Goal: Information Seeking & Learning: Learn about a topic

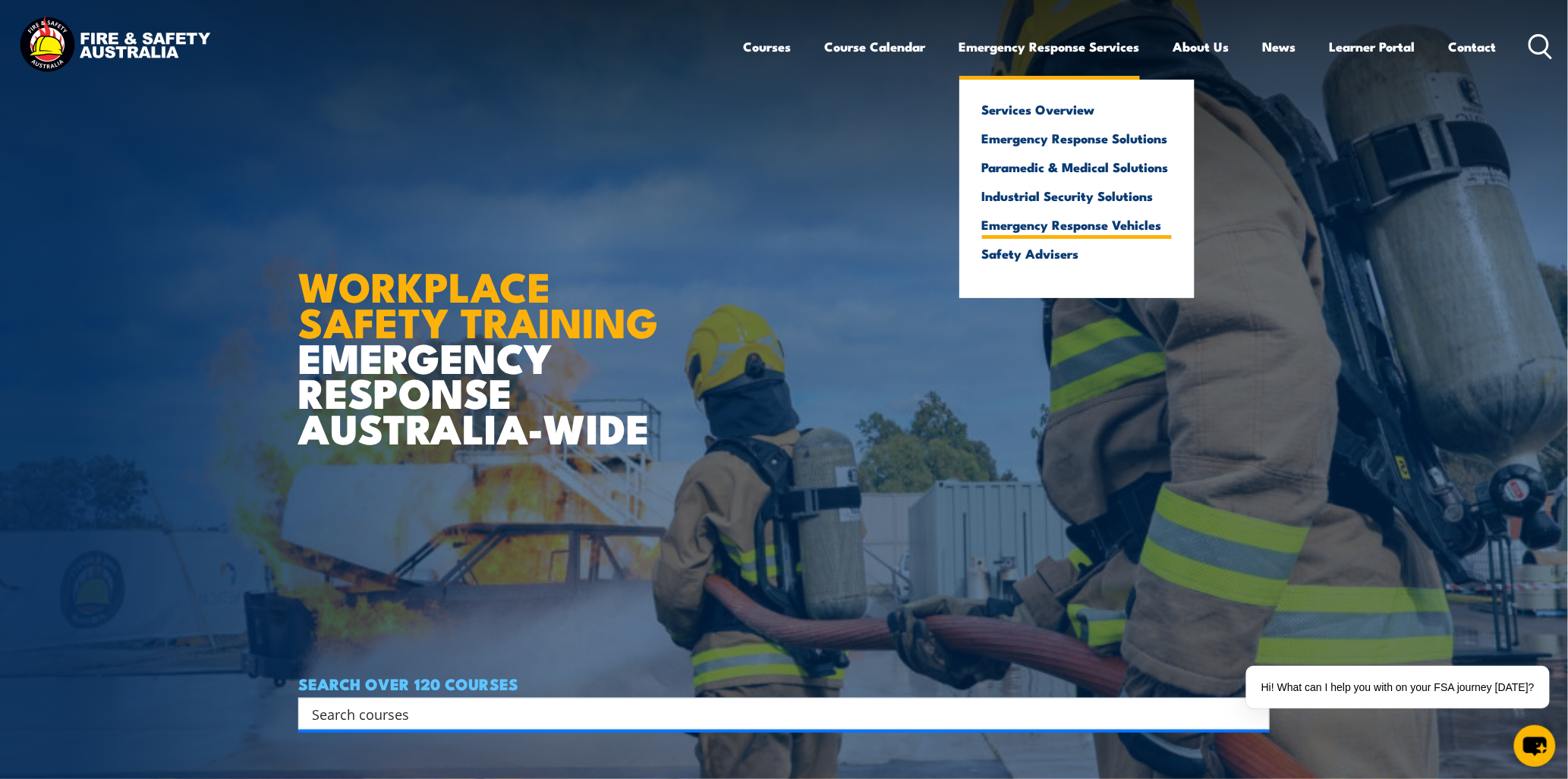
click at [1107, 222] on link "Emergency Response Vehicles" at bounding box center [1076, 224] width 190 height 13
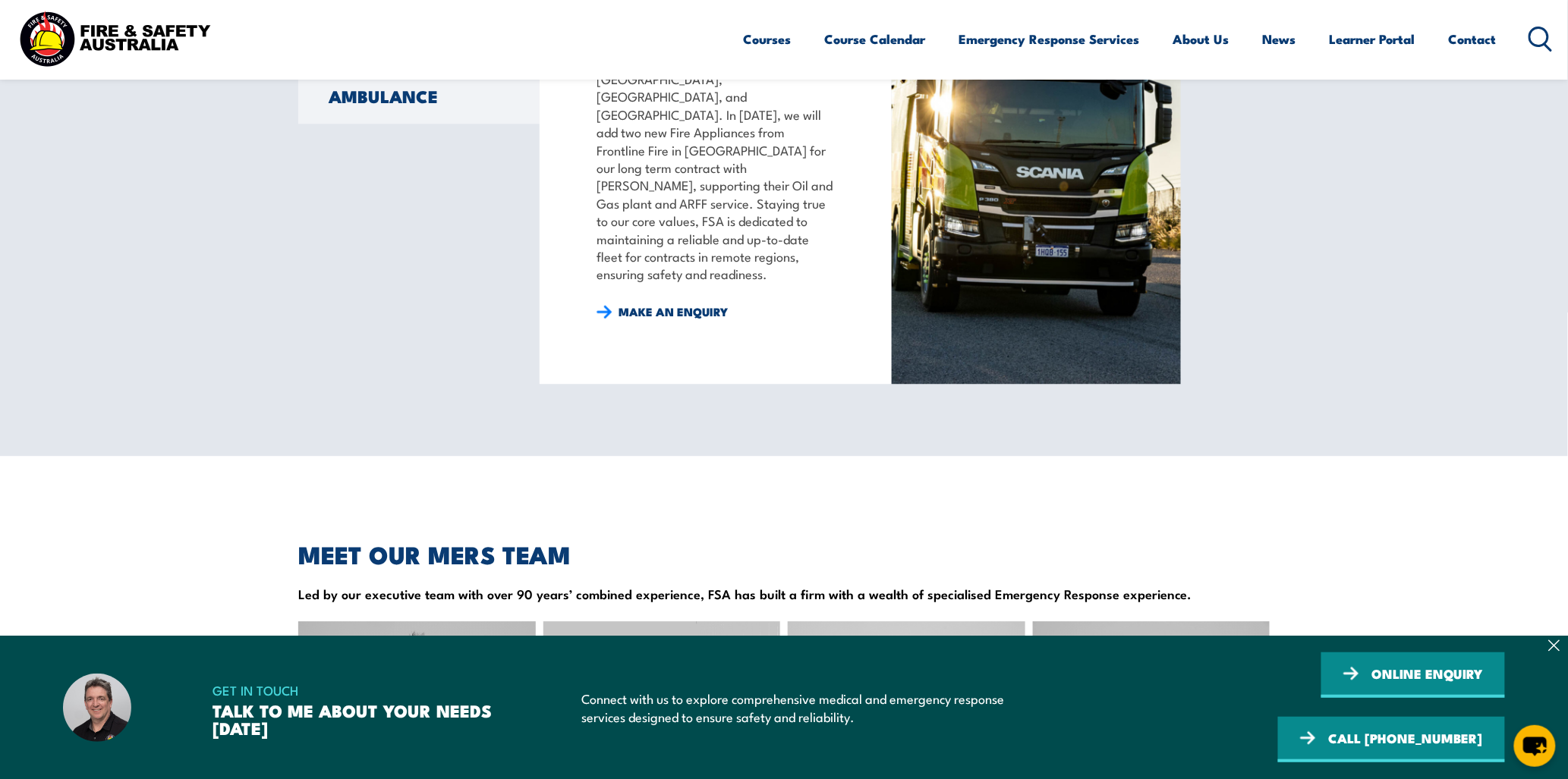
scroll to position [1597, 0]
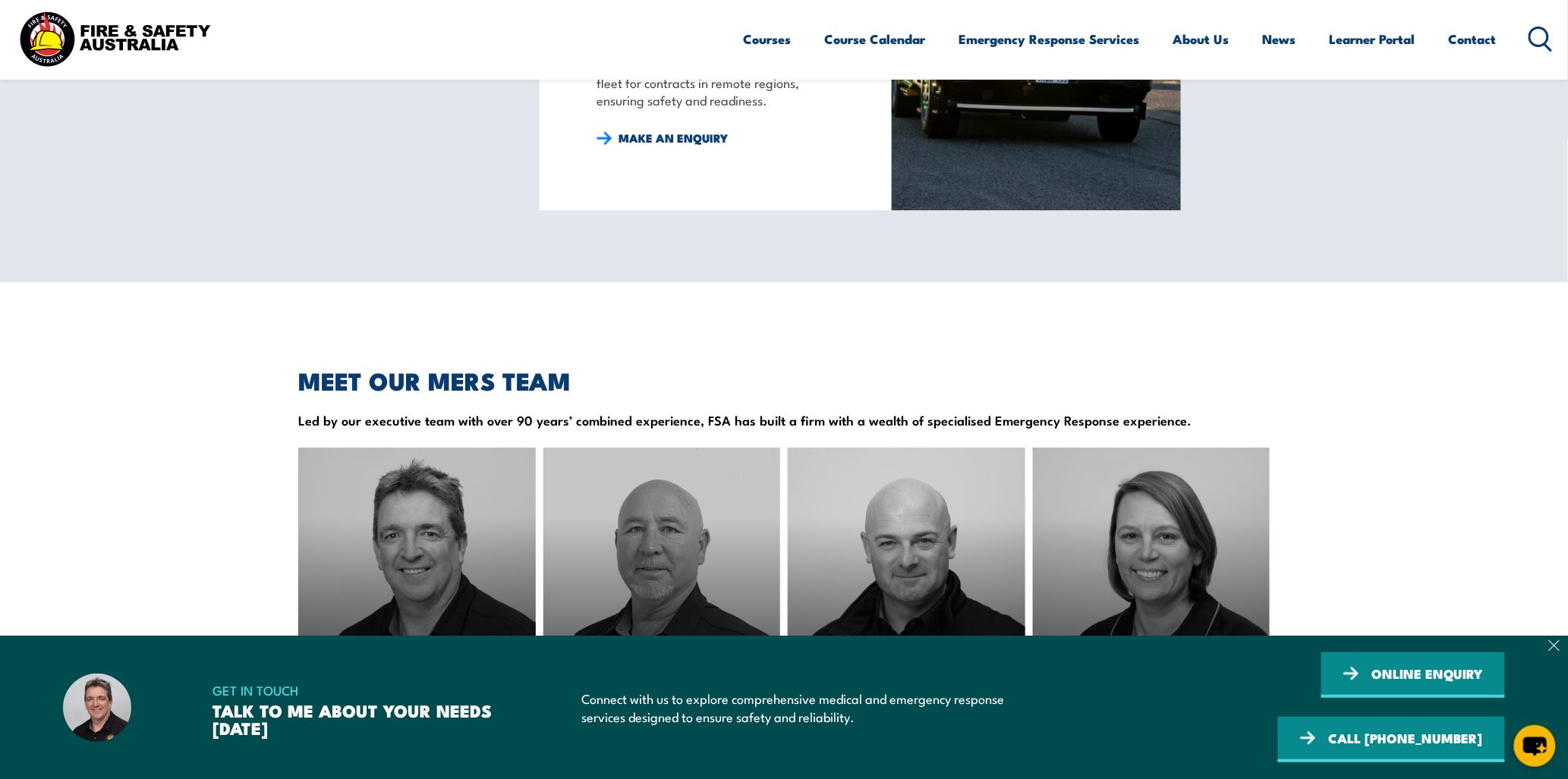
click at [1551, 651] on icon at bounding box center [1554, 646] width 9 height 9
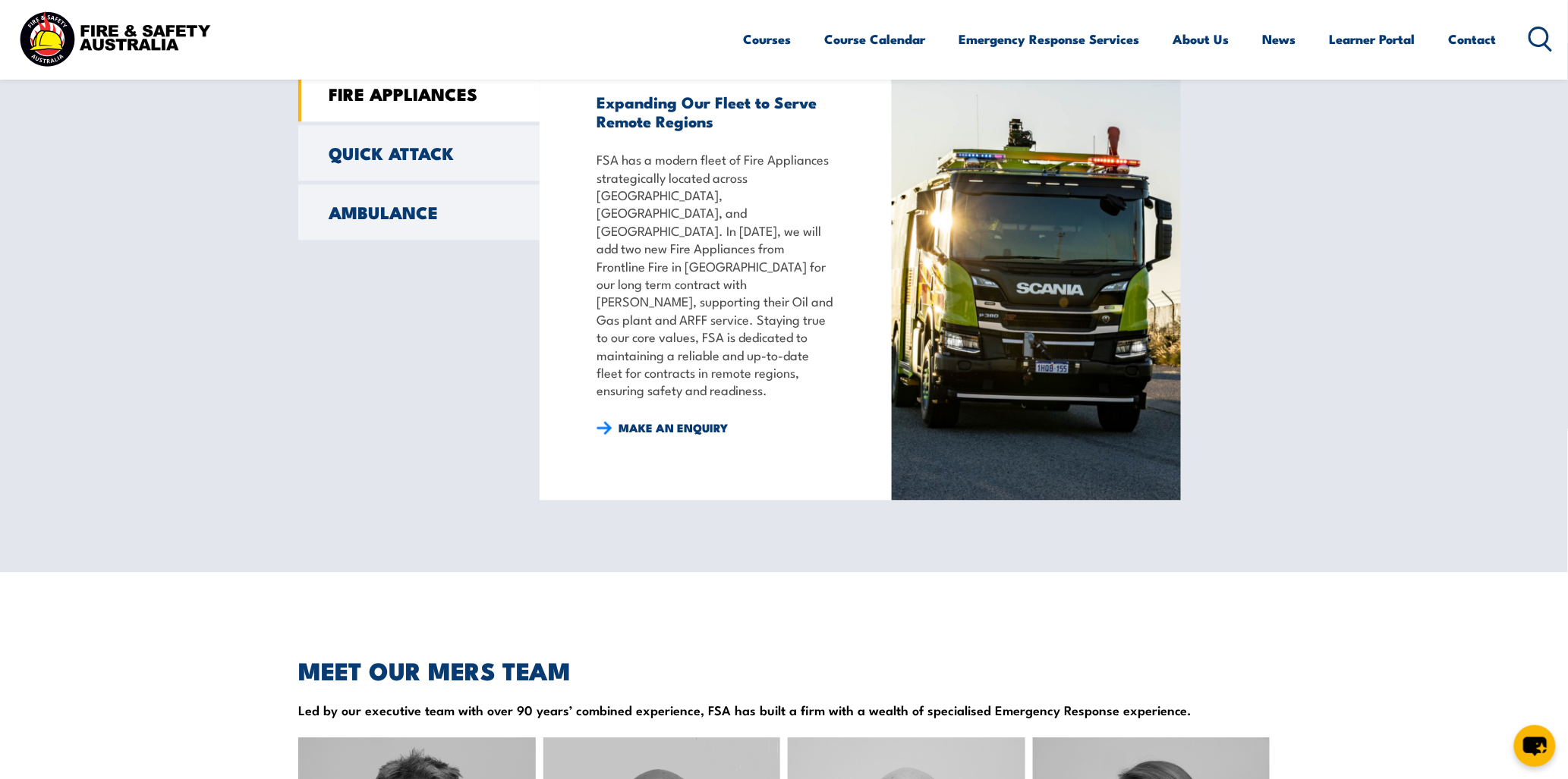
scroll to position [1091, 0]
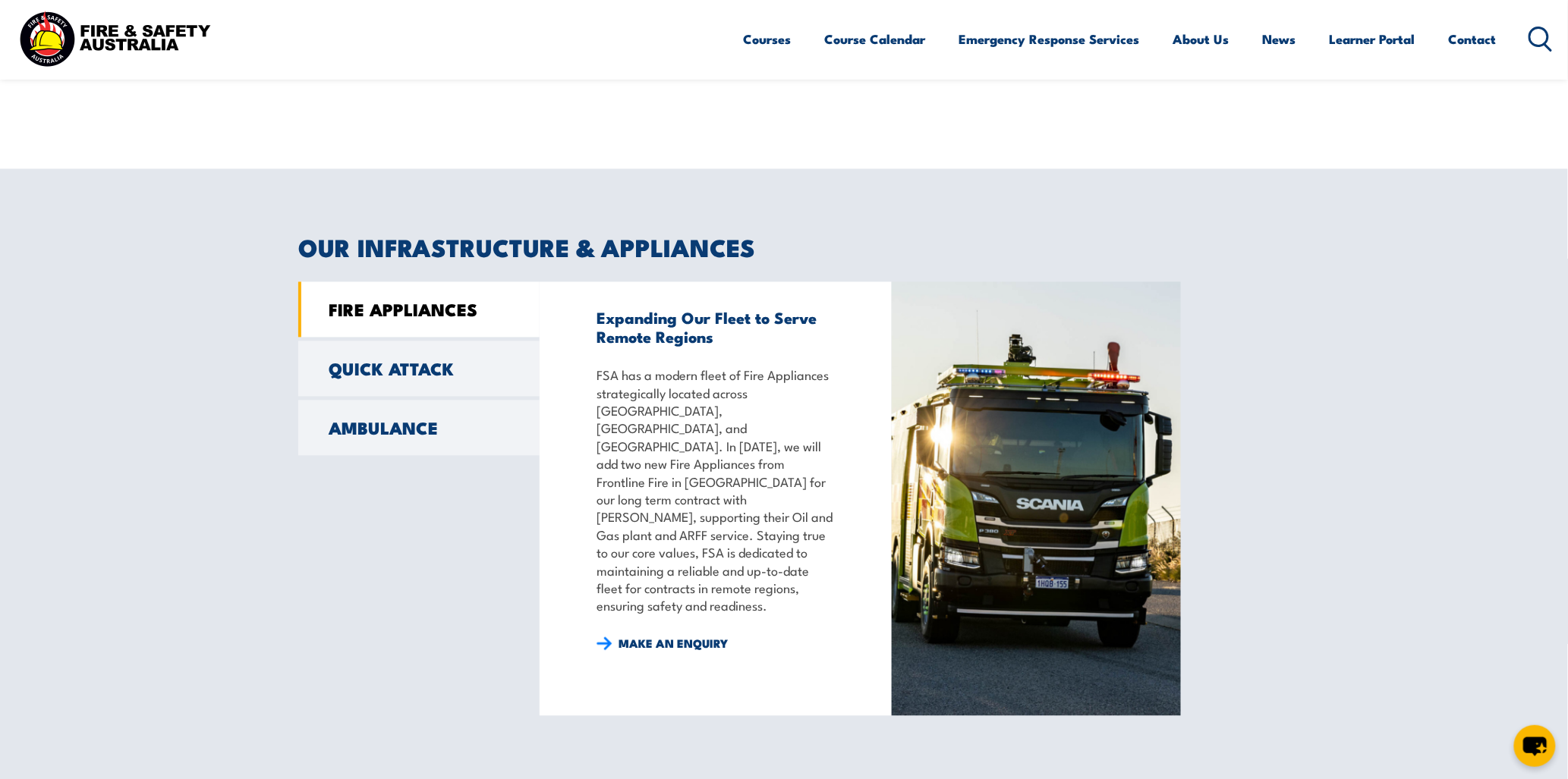
click at [393, 397] on div "FIRE APPLIANCES QUICK ATTACK AMBULANCE" at bounding box center [419, 498] width 241 height 434
click at [412, 437] on link "AMBULANCE" at bounding box center [419, 428] width 241 height 55
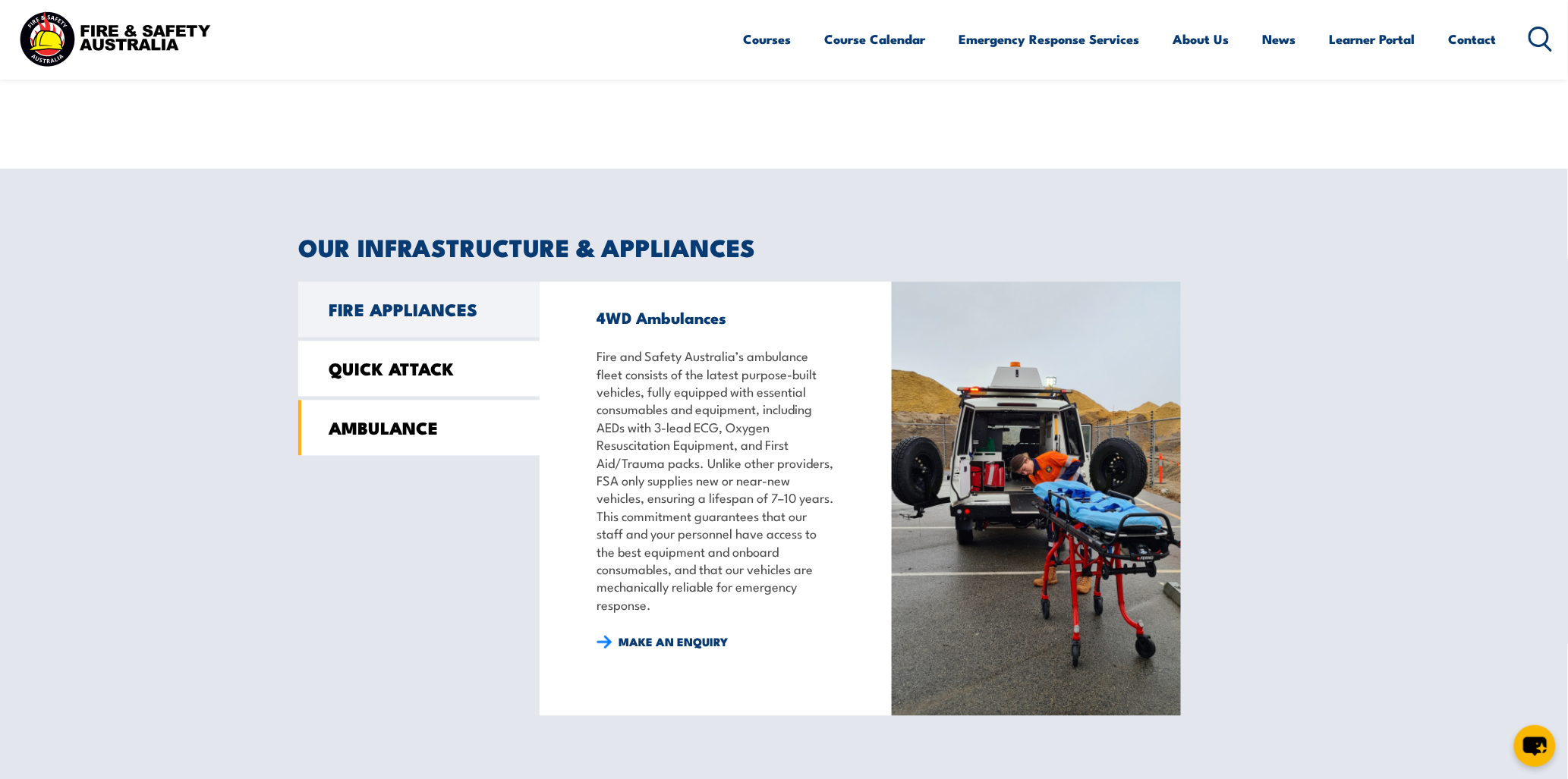
click at [464, 365] on link "QUICK ATTACK" at bounding box center [419, 369] width 241 height 55
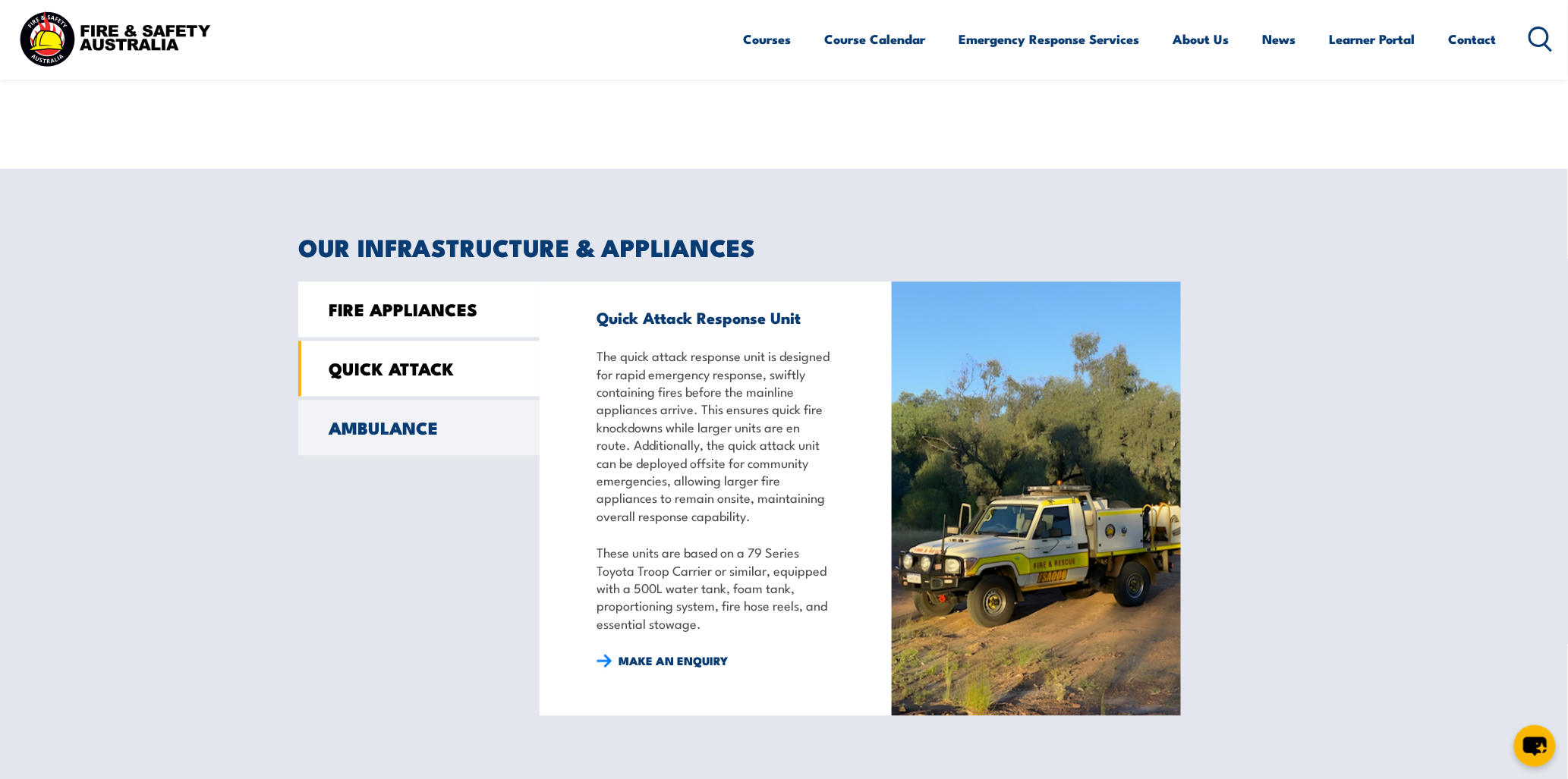
click at [448, 324] on link "FIRE APPLIANCES" at bounding box center [419, 309] width 241 height 55
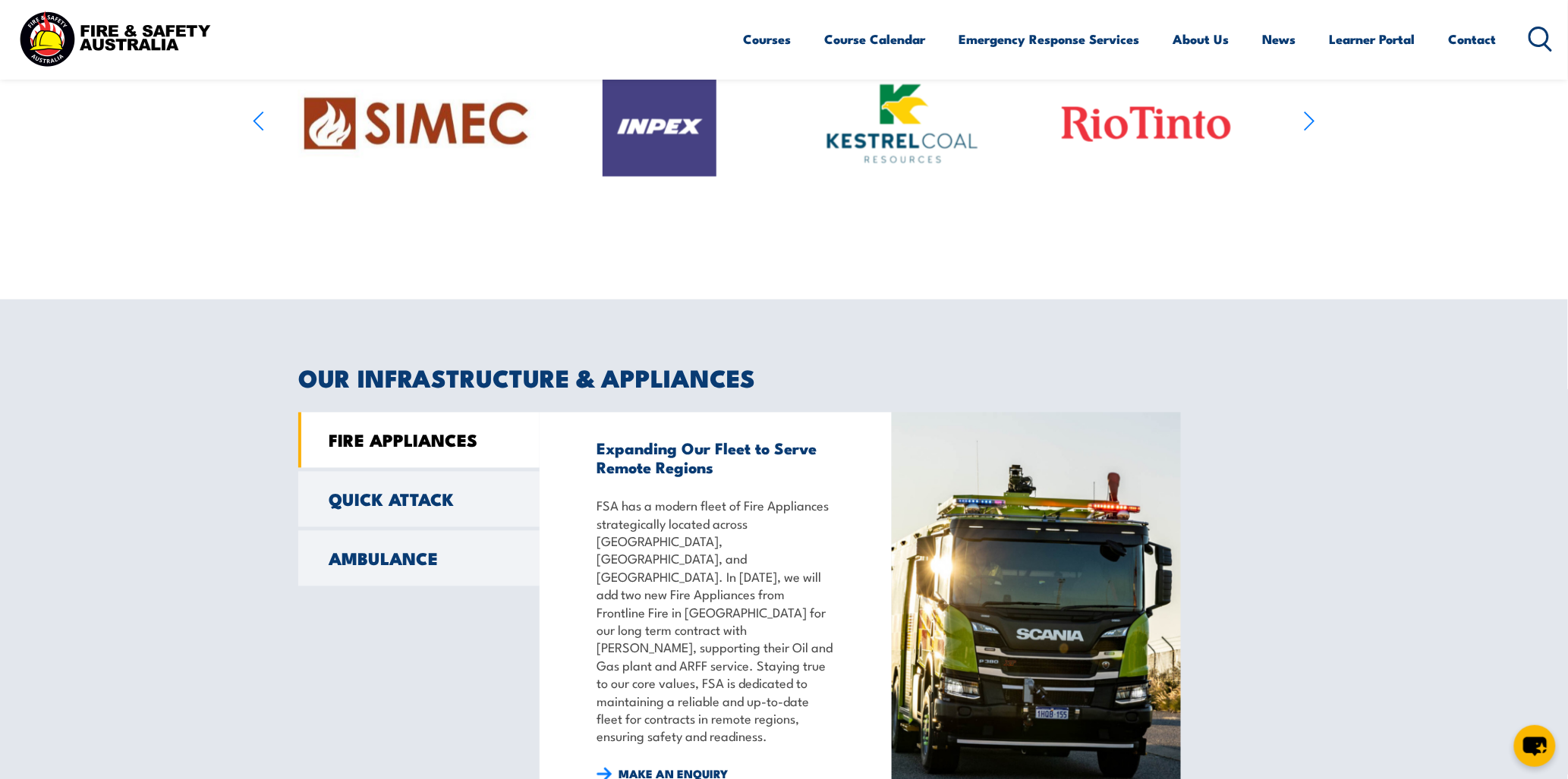
scroll to position [922, 0]
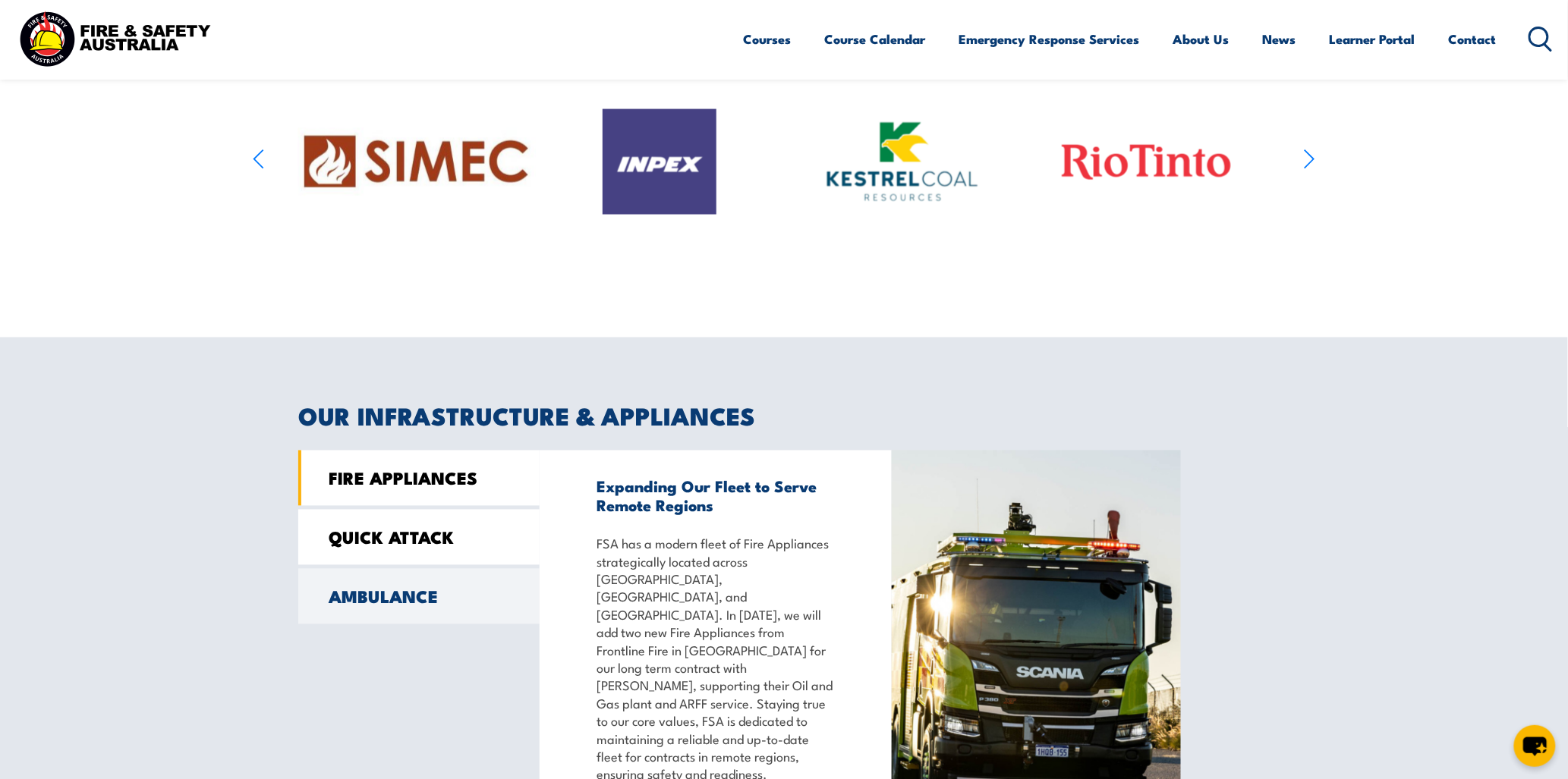
click at [486, 547] on link "QUICK ATTACK" at bounding box center [419, 537] width 241 height 55
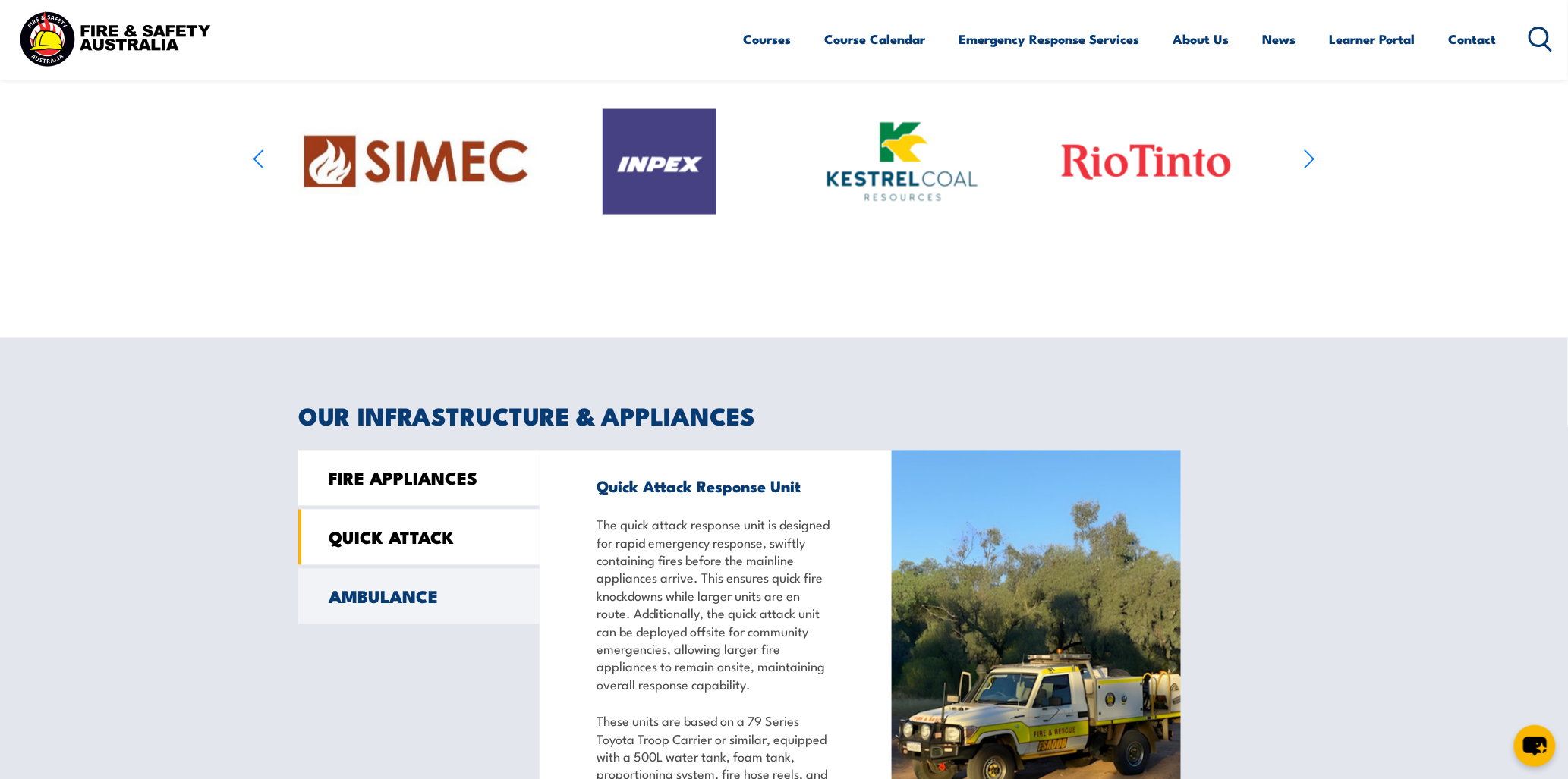
click at [482, 490] on link "FIRE APPLIANCES" at bounding box center [419, 478] width 241 height 55
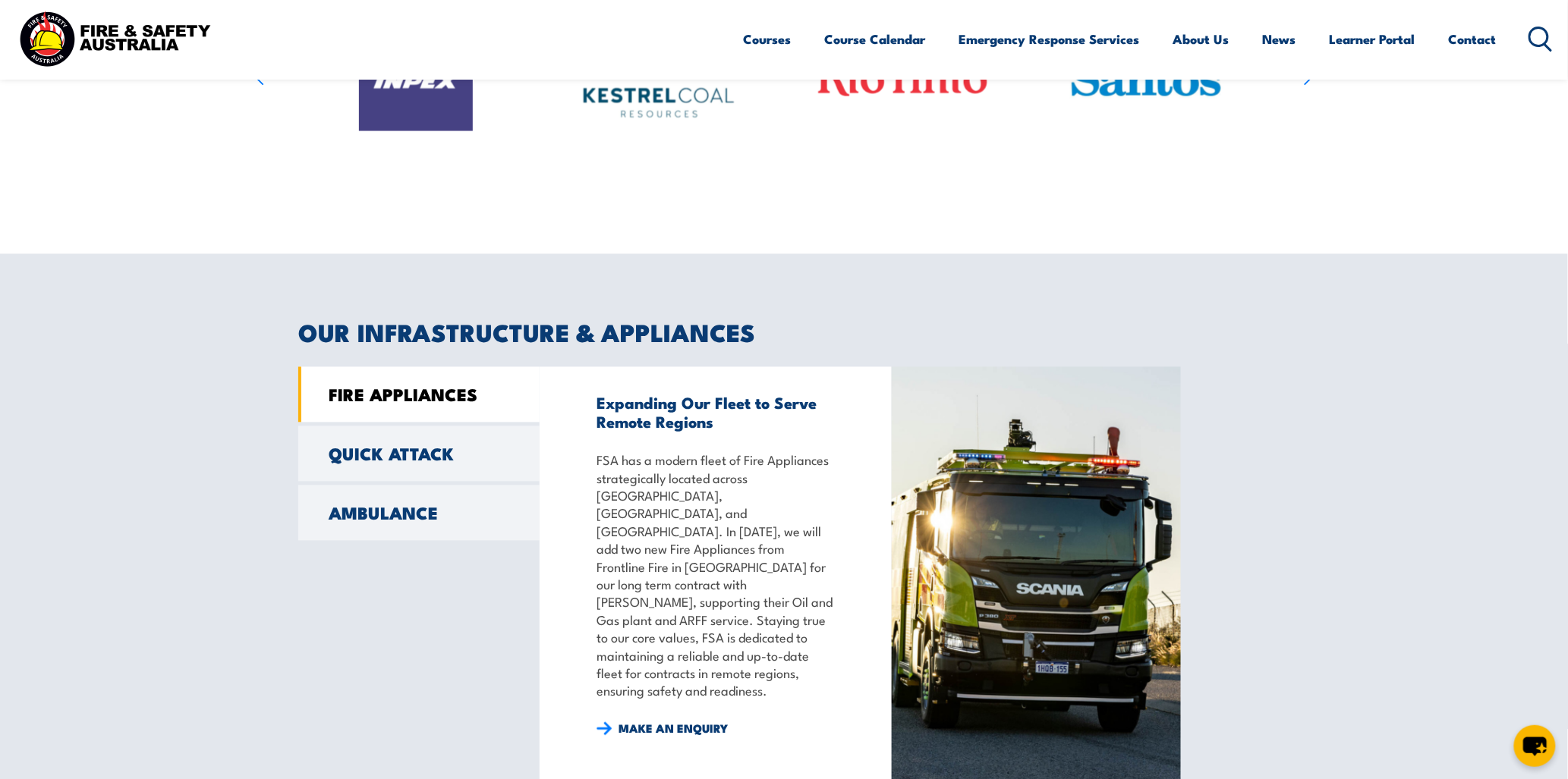
scroll to position [1007, 0]
click at [999, 545] on img at bounding box center [1036, 583] width 289 height 434
